Goal: Information Seeking & Learning: Learn about a topic

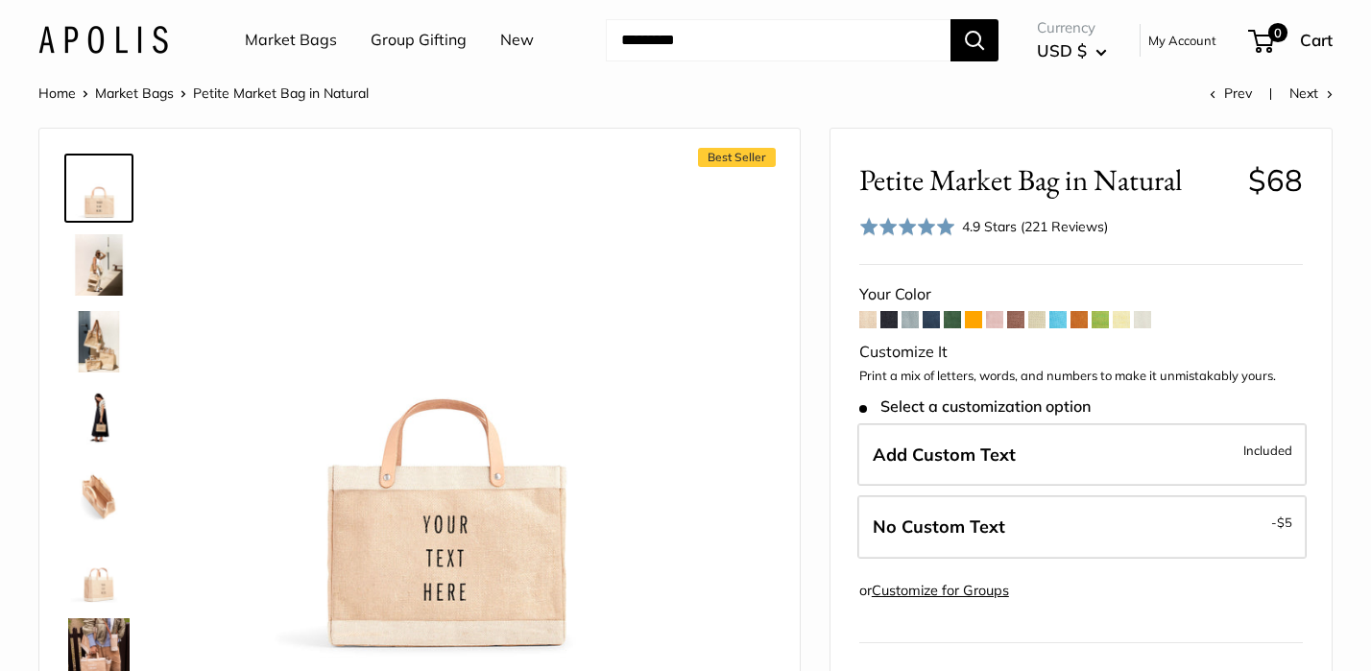
click at [935, 324] on span at bounding box center [930, 319] width 17 height 17
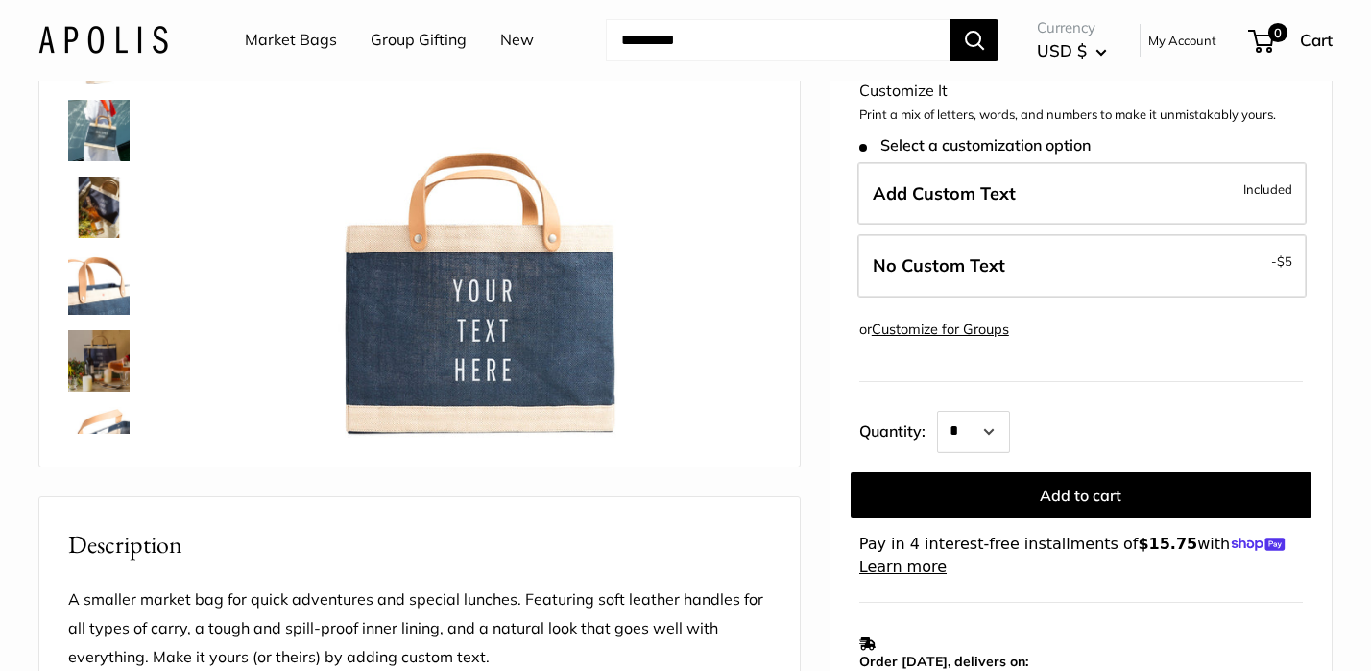
scroll to position [284, 0]
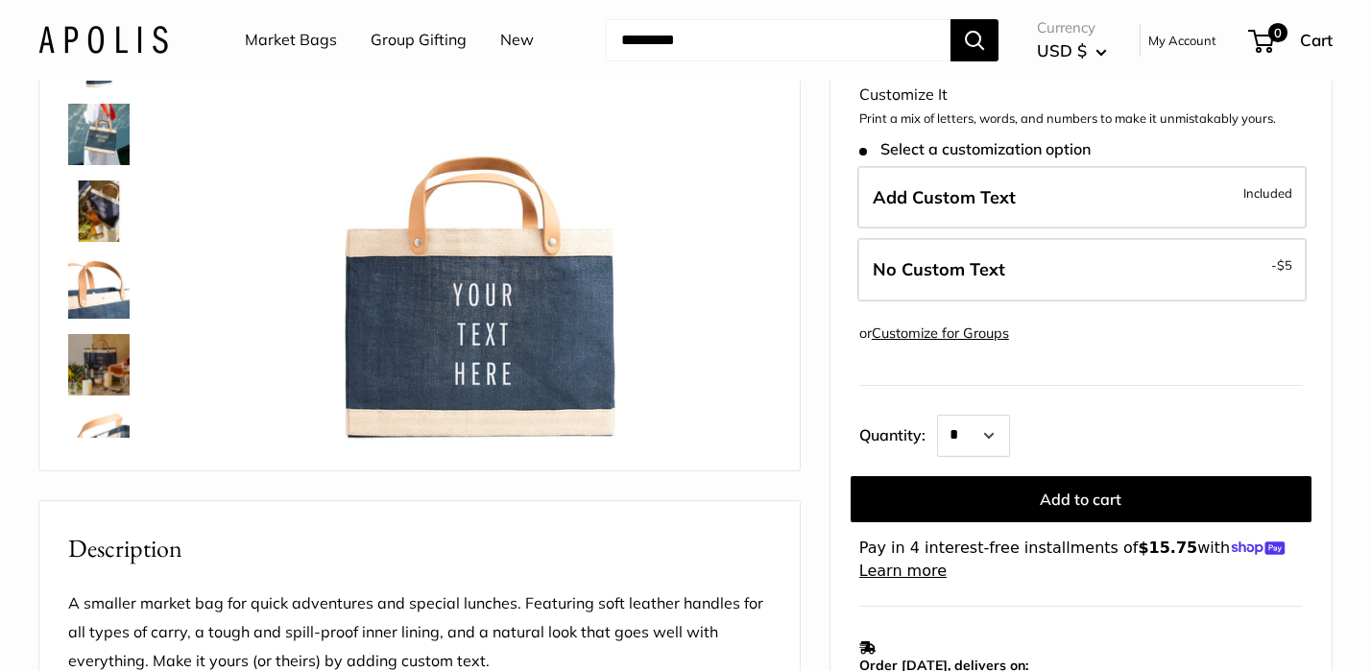
click at [96, 201] on img at bounding box center [98, 210] width 61 height 61
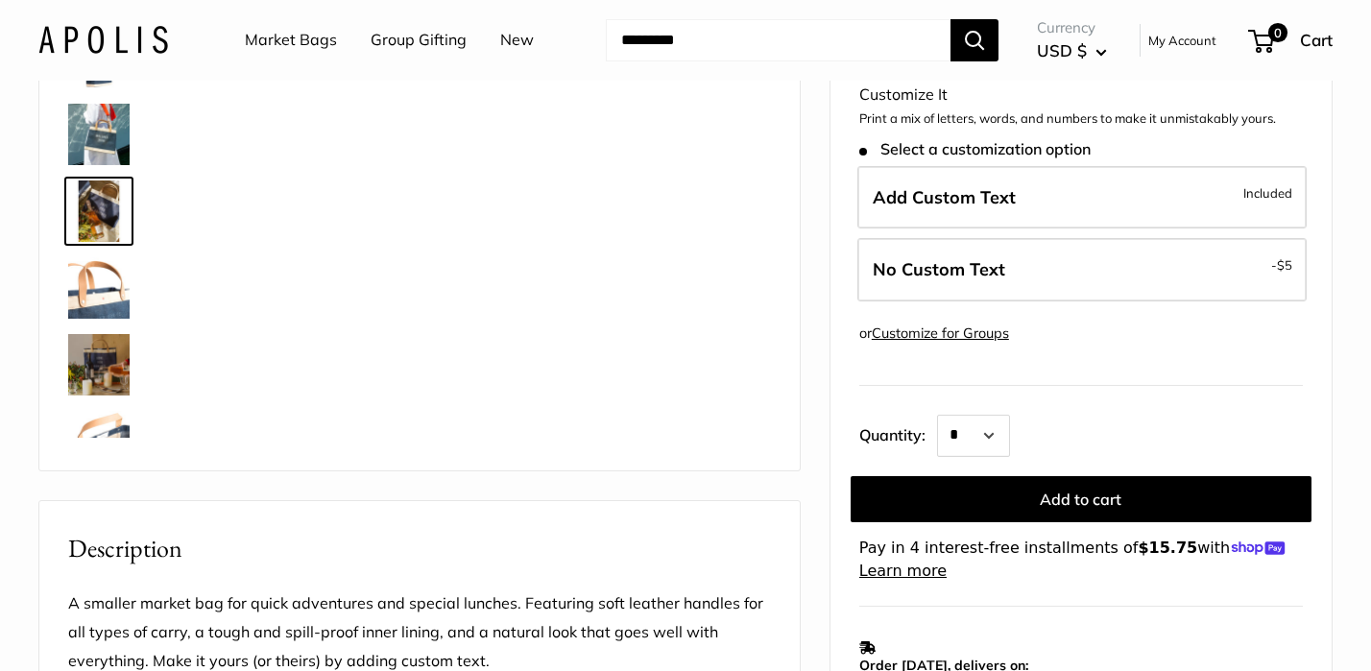
scroll to position [60, 0]
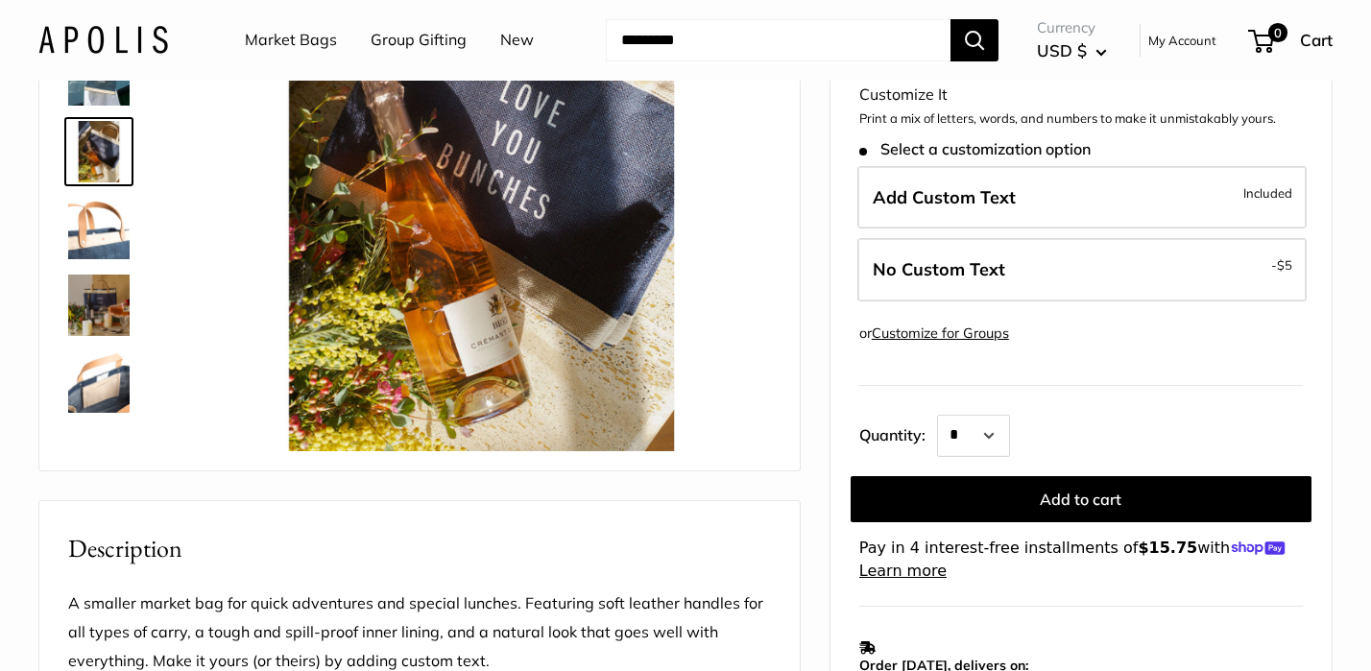
click at [108, 301] on img at bounding box center [98, 305] width 61 height 61
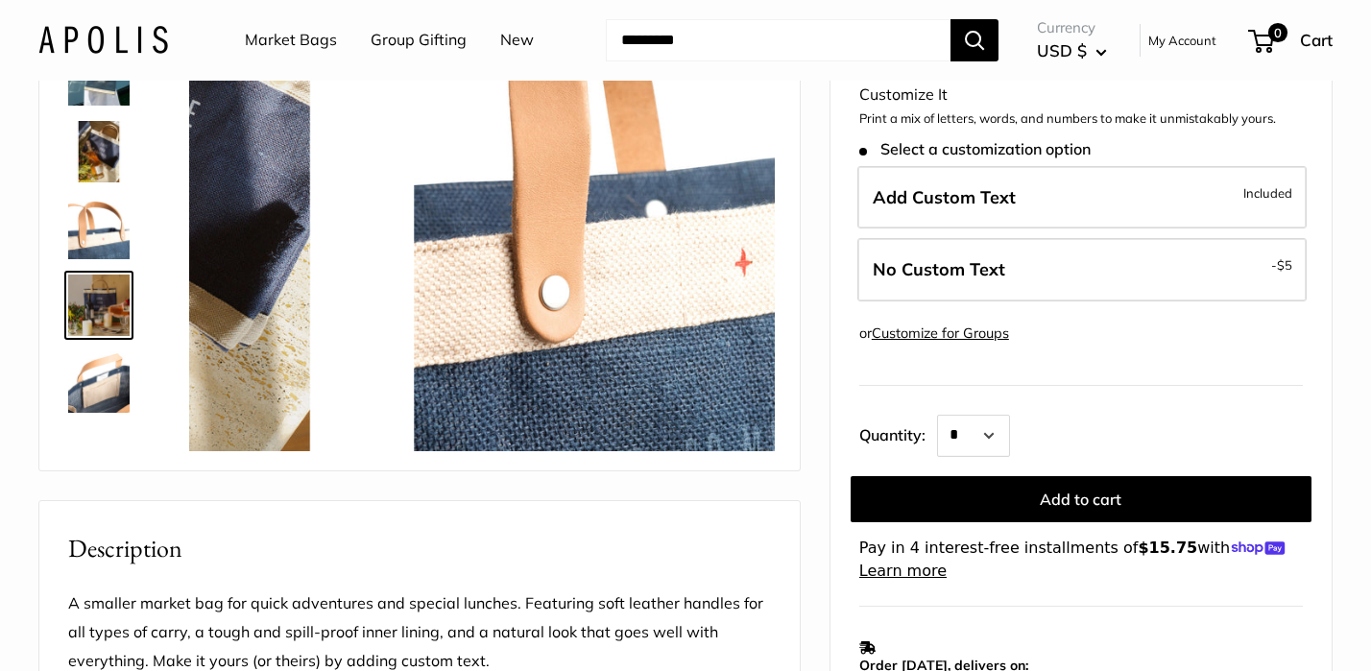
scroll to position [213, 0]
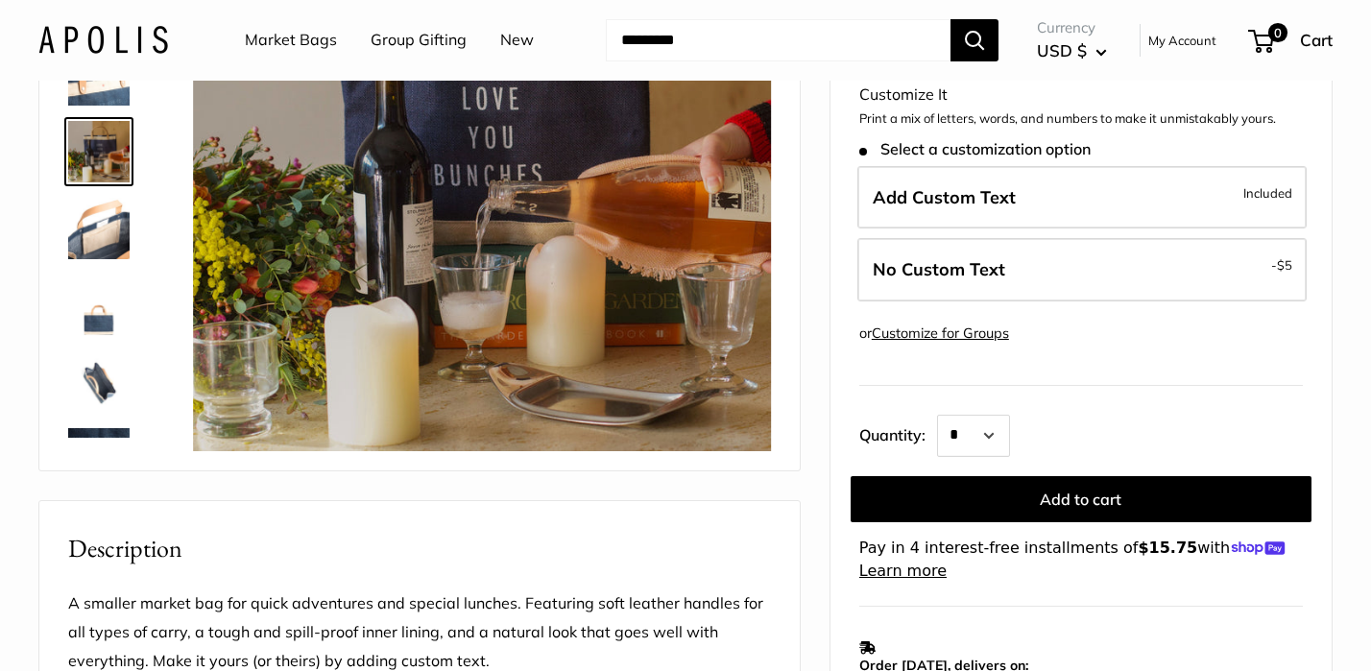
click at [293, 43] on link "Market Bags" at bounding box center [291, 40] width 92 height 29
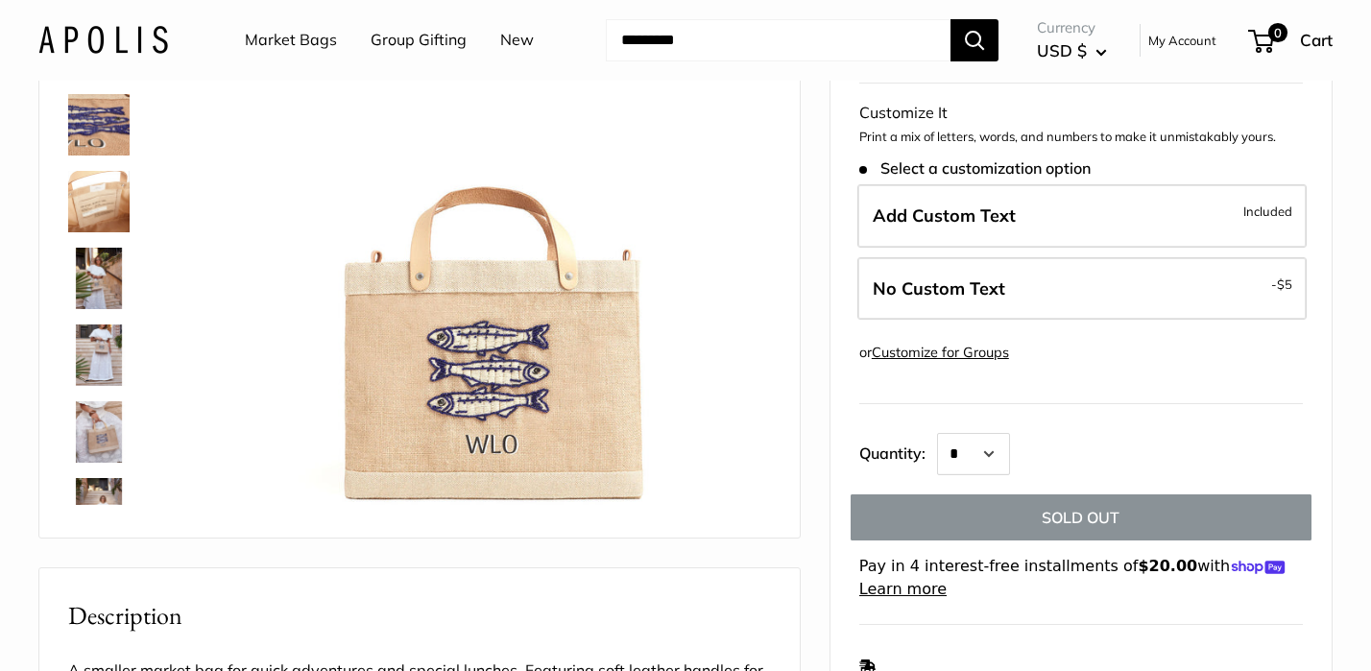
scroll to position [203, 0]
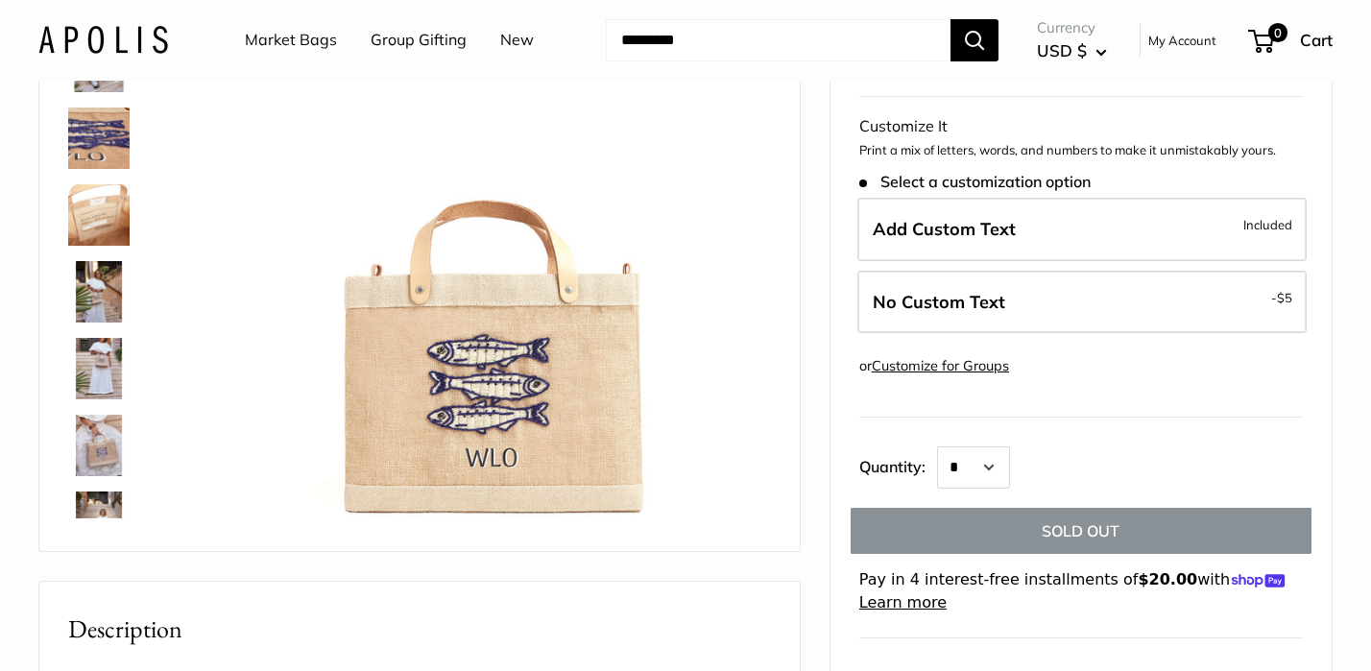
click at [109, 128] on img at bounding box center [98, 138] width 61 height 61
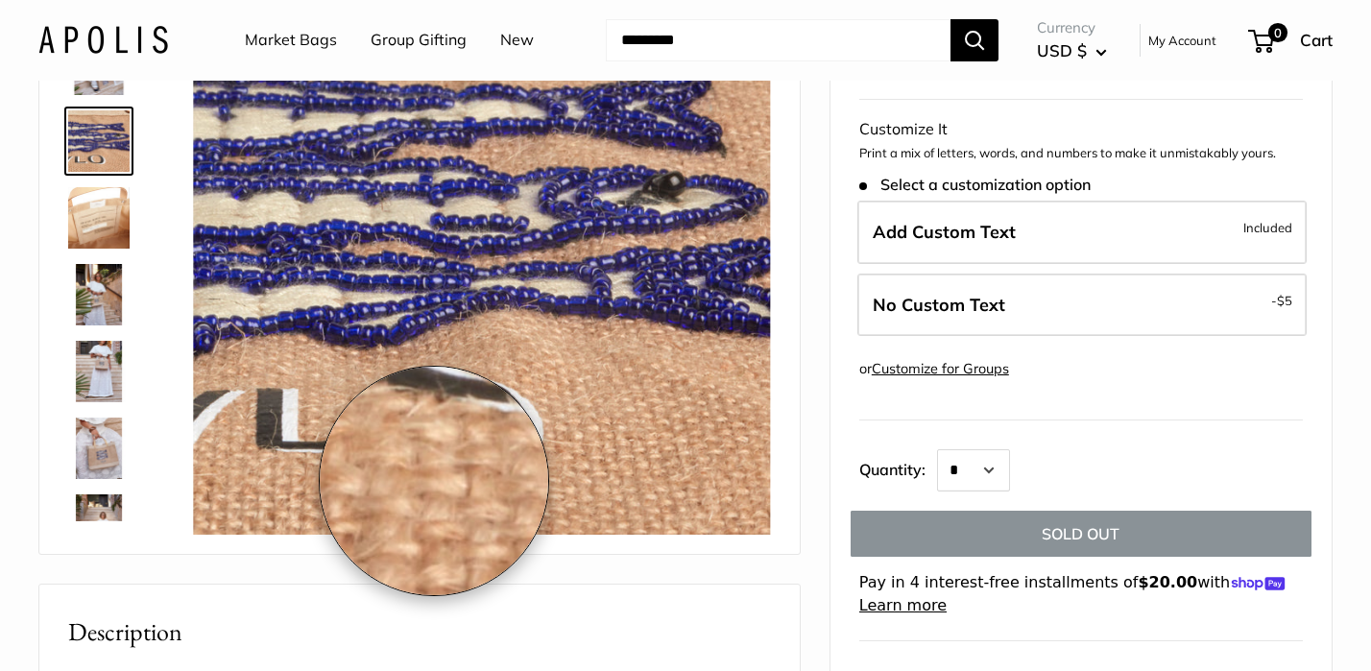
scroll to position [200, 0]
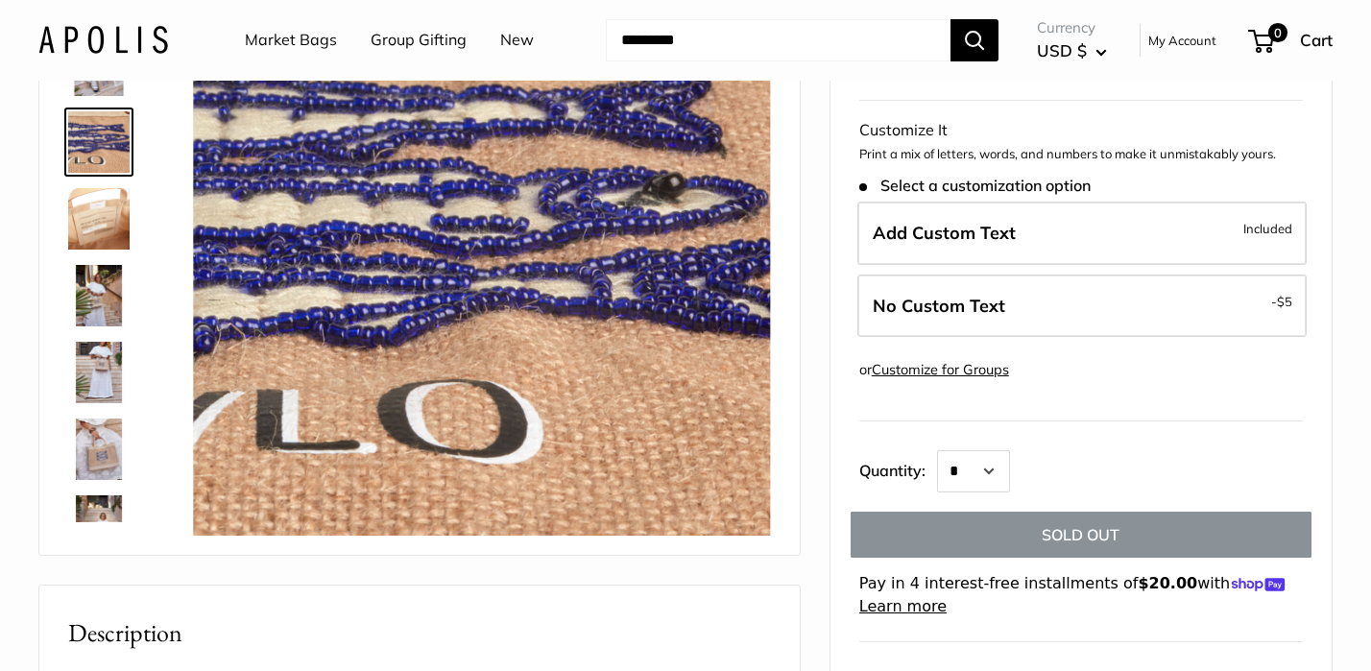
click at [551, 555] on div at bounding box center [419, 242] width 760 height 626
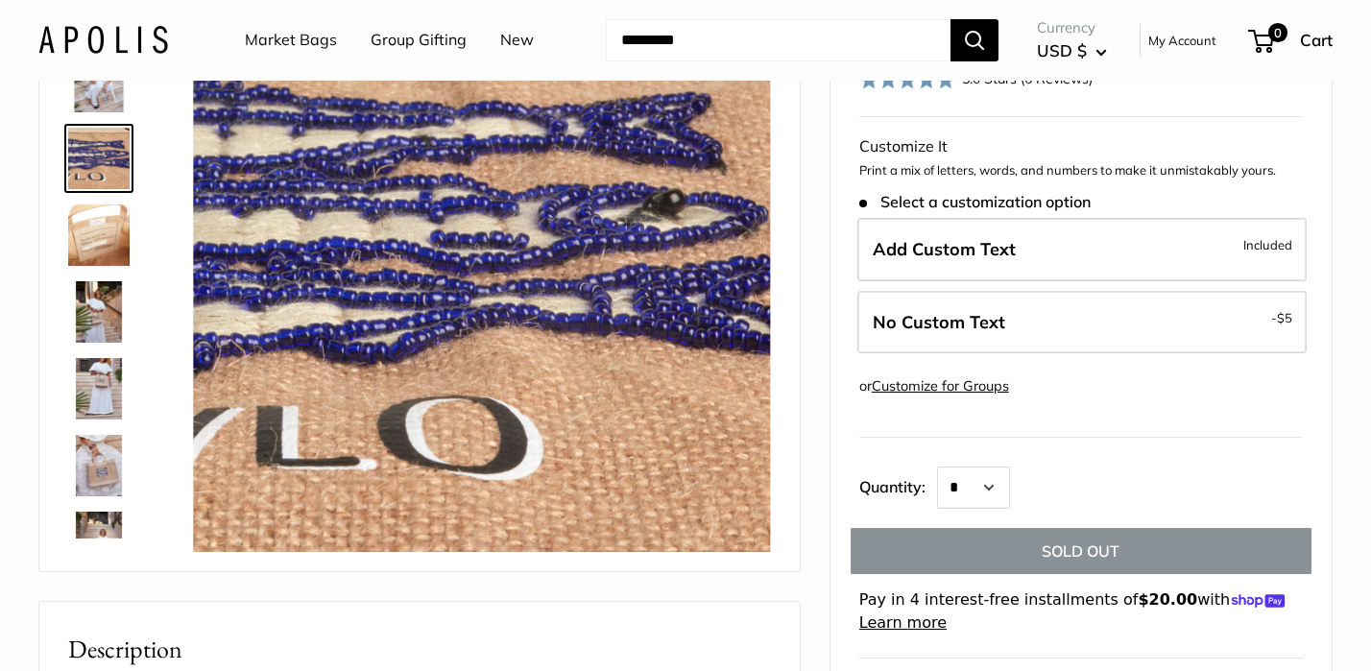
scroll to position [179, 0]
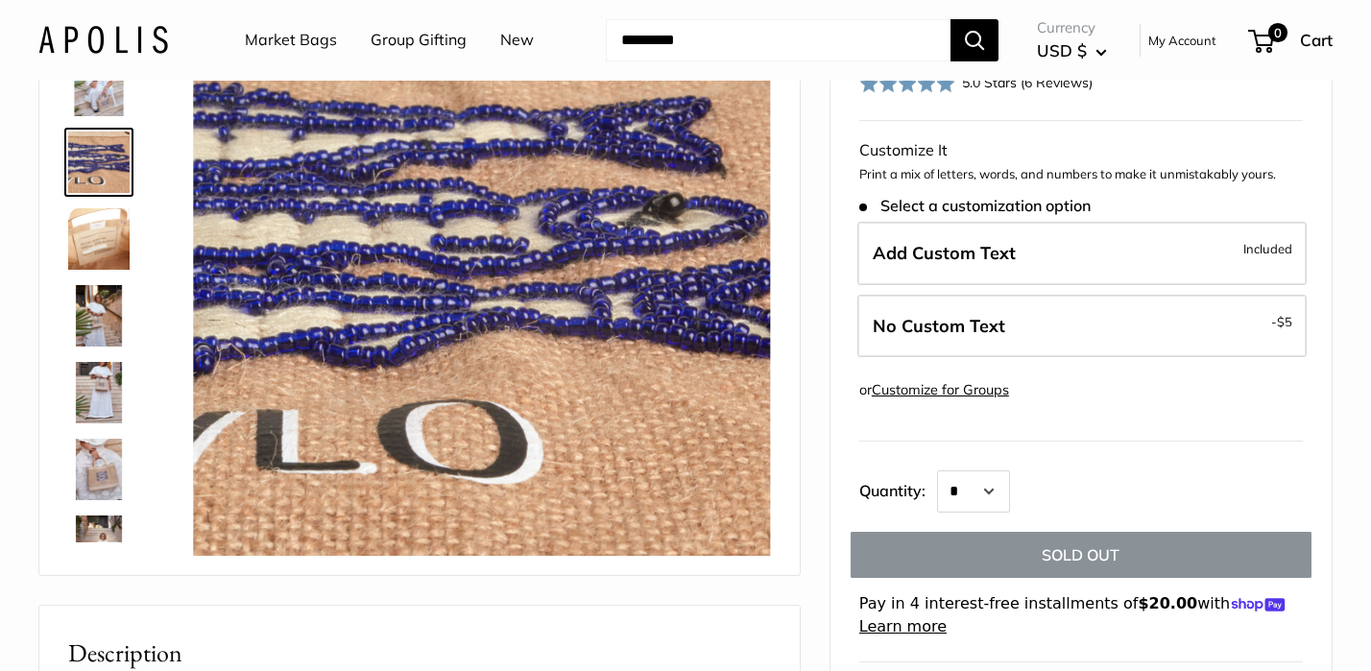
click at [105, 101] on img at bounding box center [98, 85] width 61 height 61
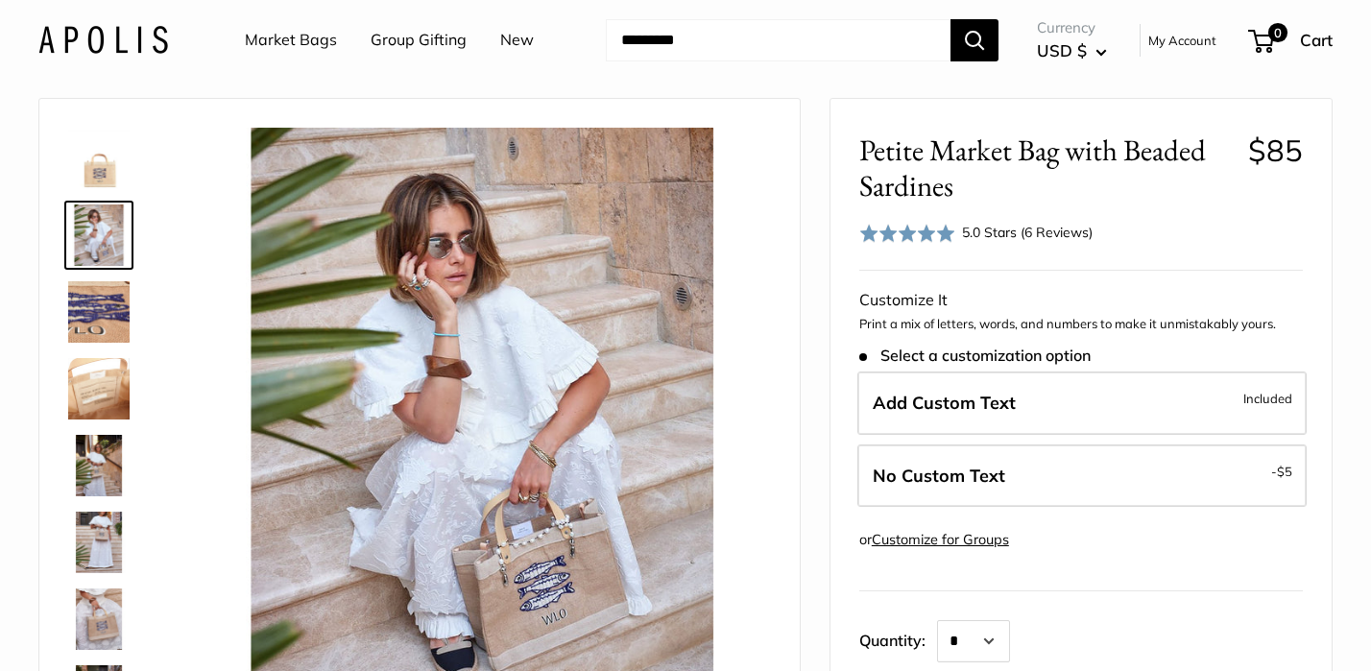
scroll to position [0, 0]
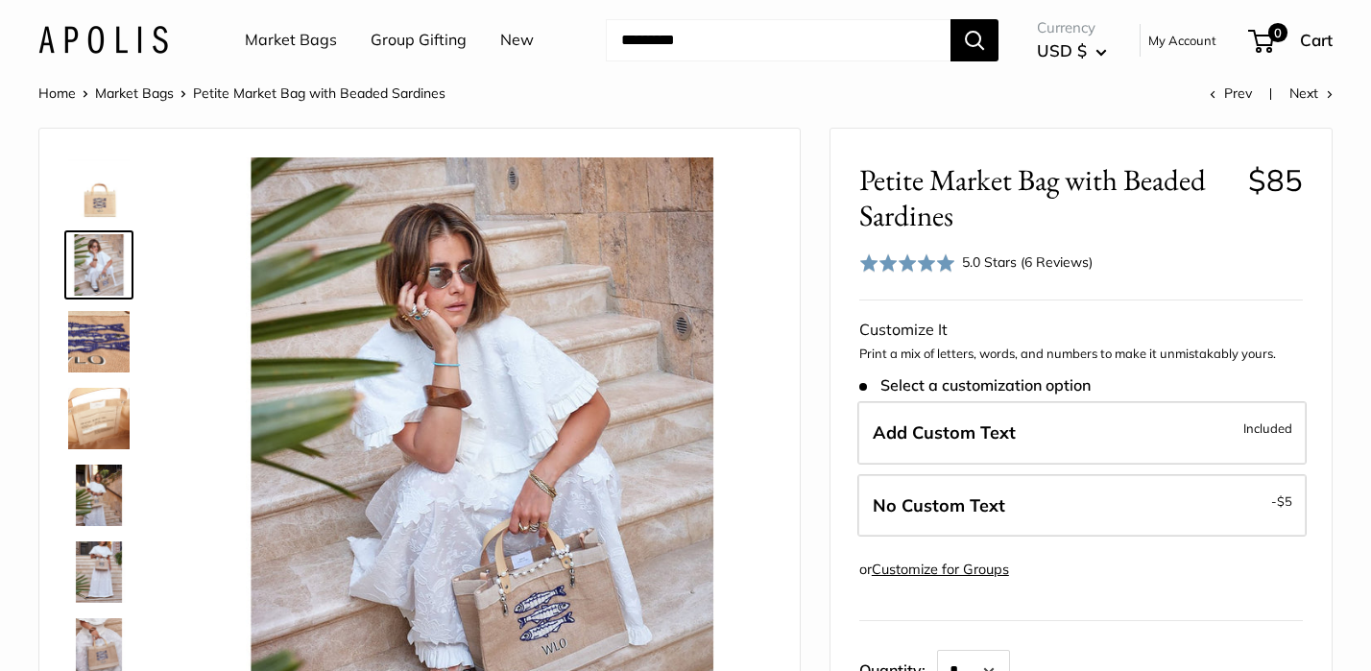
click at [778, 502] on div at bounding box center [419, 442] width 760 height 626
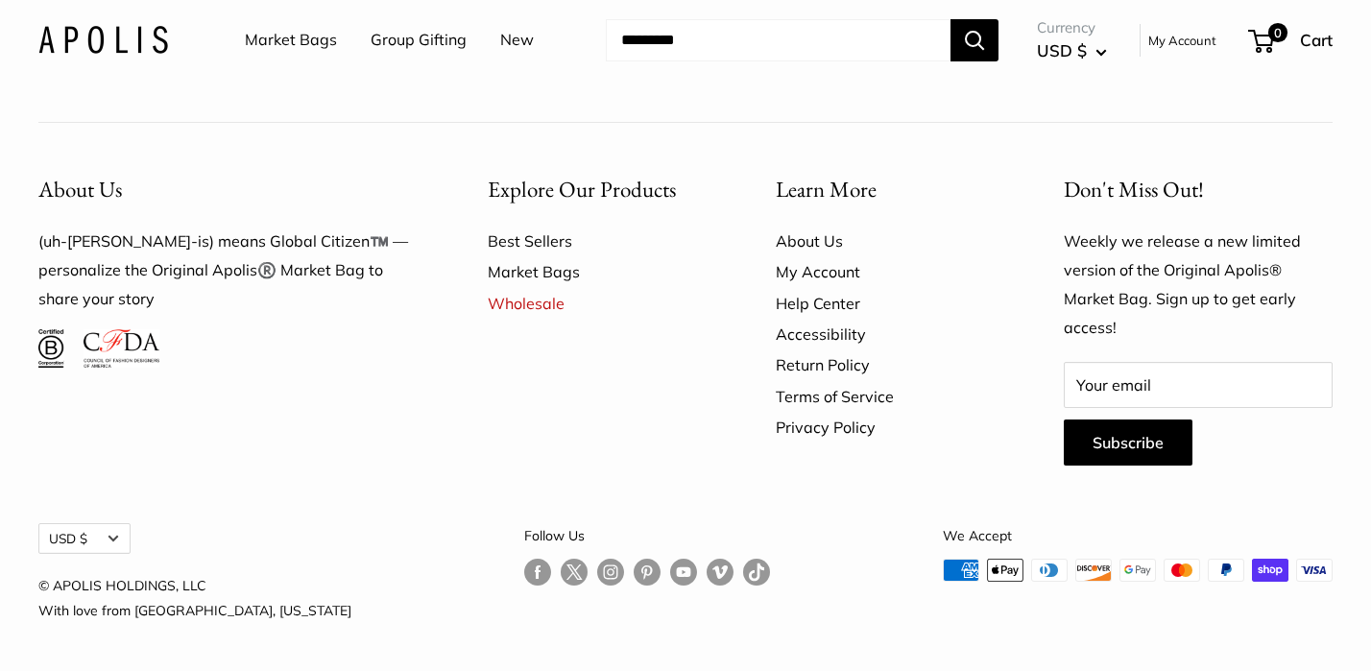
scroll to position [6439, 0]
click at [823, 240] on link "About Us" at bounding box center [886, 241] width 221 height 31
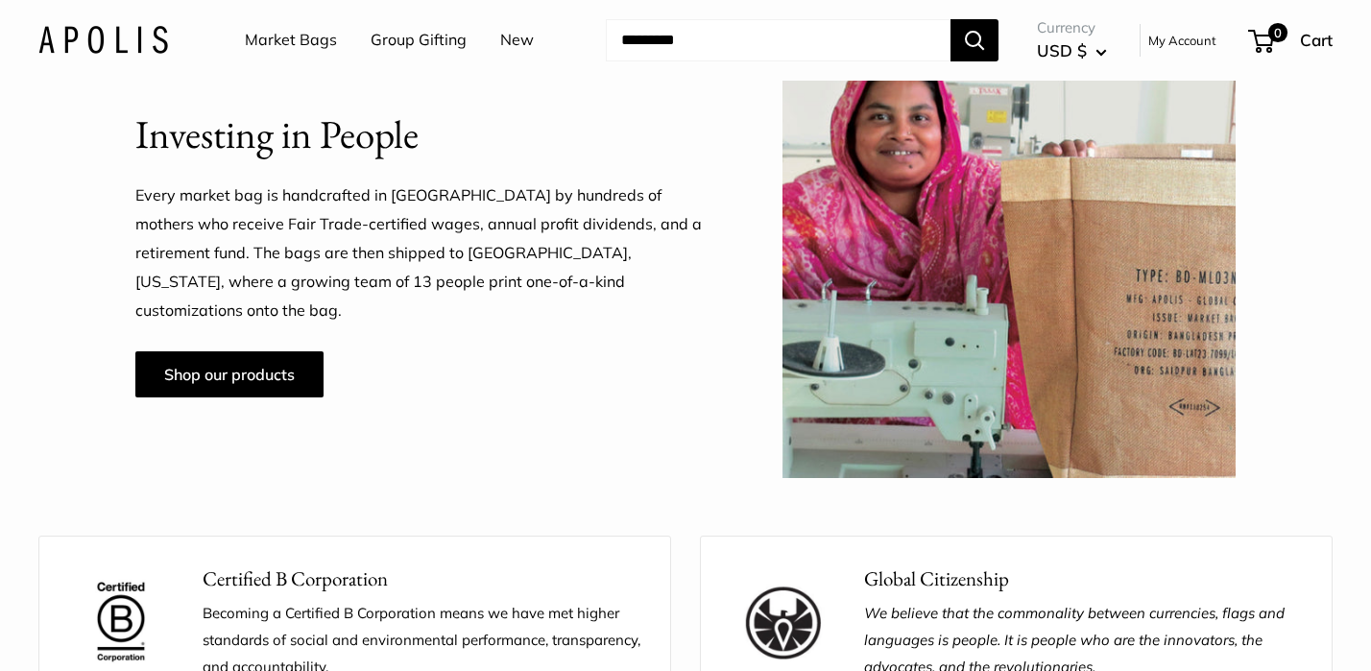
scroll to position [1283, 0]
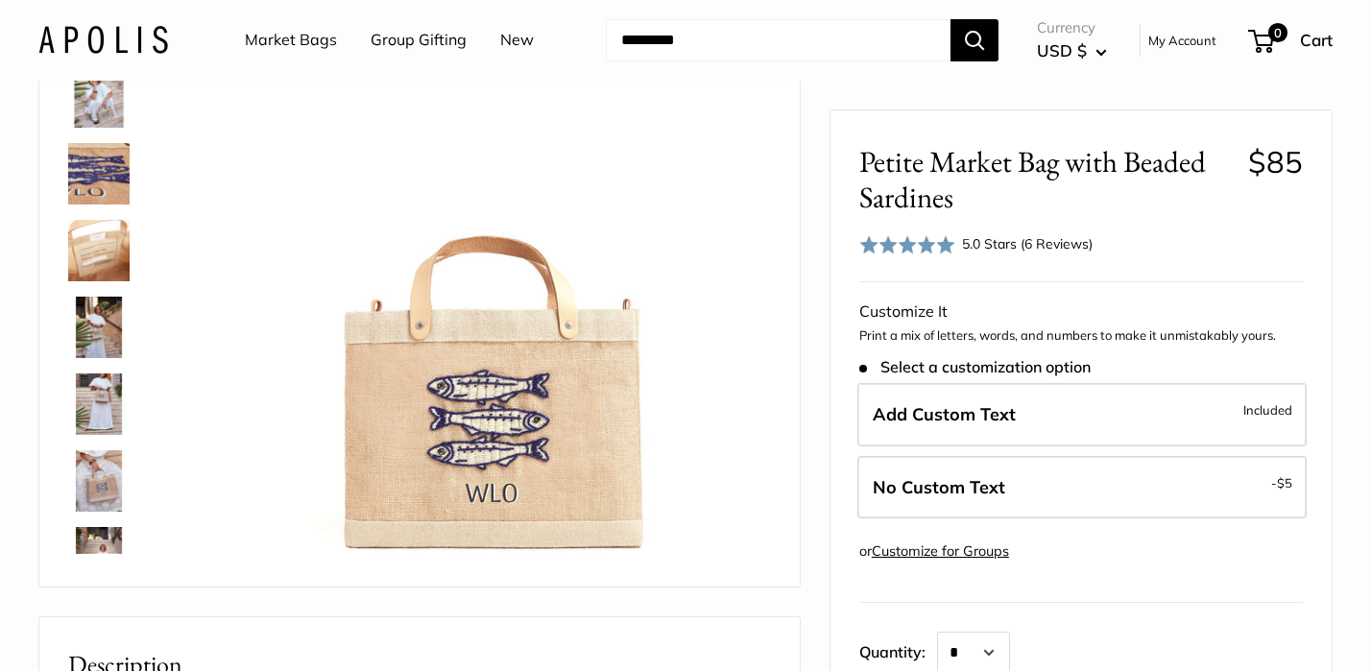
scroll to position [84, 0]
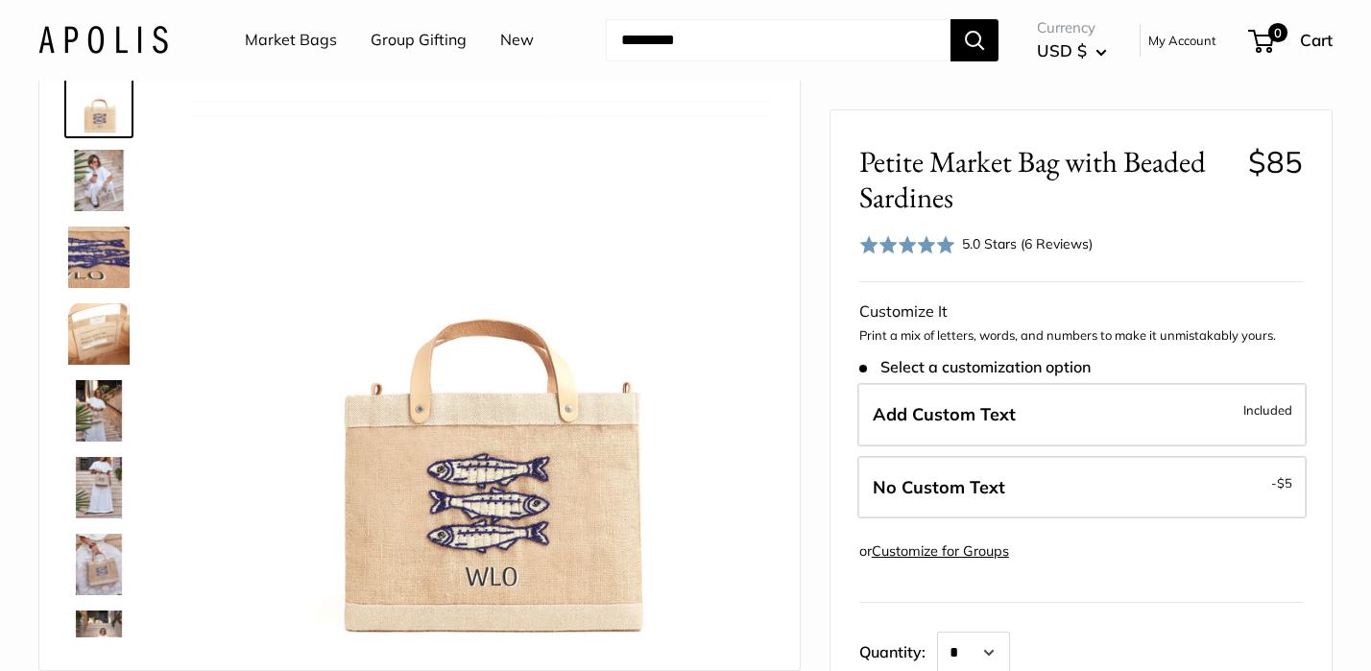
click at [94, 478] on img at bounding box center [98, 487] width 61 height 61
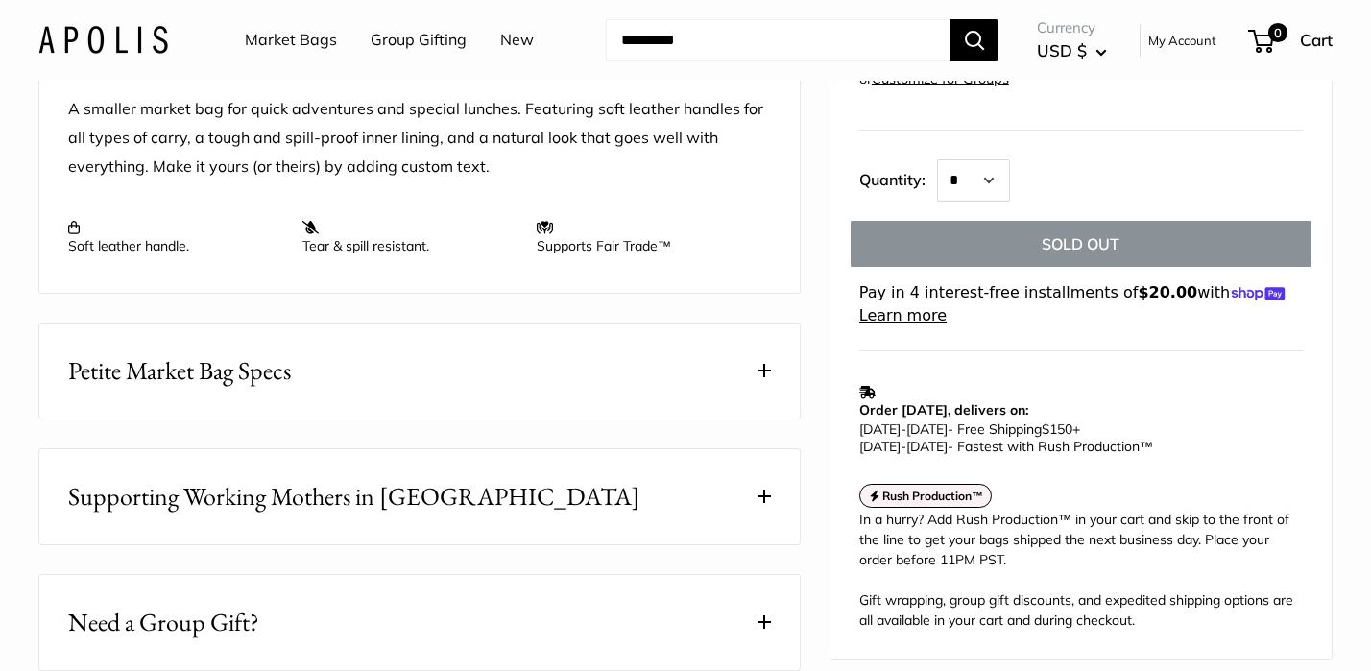
scroll to position [519, 0]
